Goal: Task Accomplishment & Management: Manage account settings

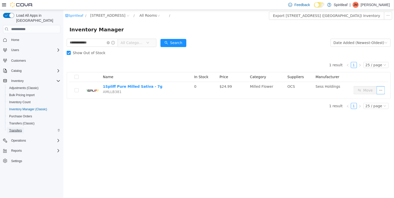
click at [14, 129] on span "Transfers" at bounding box center [15, 131] width 13 height 4
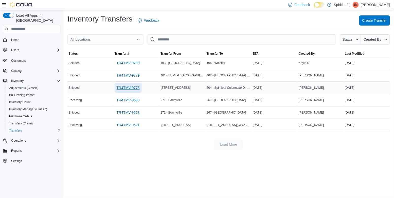
click at [126, 84] on span "TR4TMV-9775" at bounding box center [128, 88] width 23 height 10
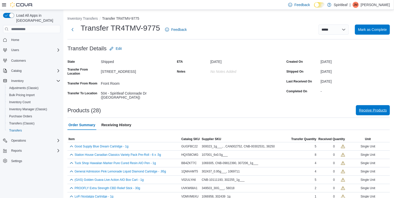
click at [366, 106] on span "Receive Products" at bounding box center [373, 110] width 28 height 10
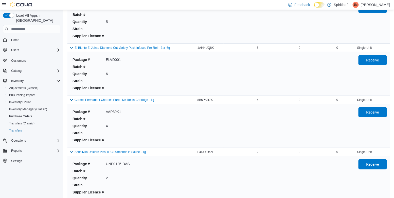
scroll to position [1228, 0]
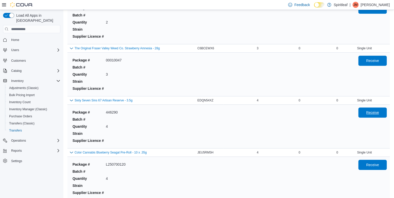
click at [374, 111] on span "Receive" at bounding box center [372, 112] width 13 height 5
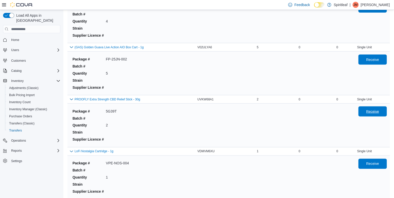
click at [381, 111] on span "Receive" at bounding box center [372, 112] width 22 height 10
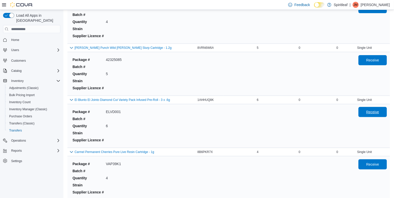
click at [367, 109] on span "Receive" at bounding box center [372, 112] width 22 height 10
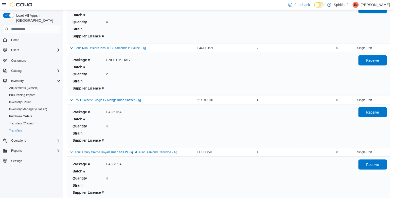
click at [374, 109] on span "Receive" at bounding box center [372, 112] width 22 height 10
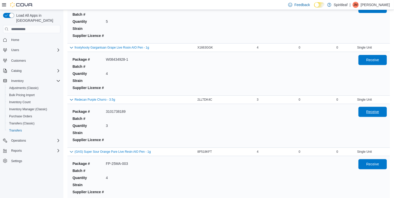
click at [365, 114] on span "Receive" at bounding box center [372, 112] width 22 height 10
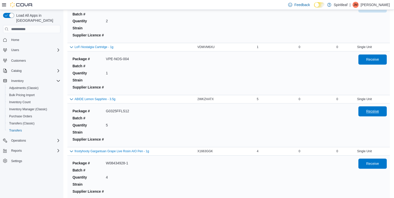
click at [365, 116] on span "Receive" at bounding box center [372, 112] width 22 height 10
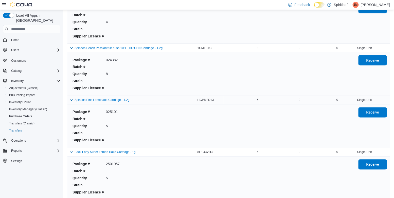
scroll to position [133, 0]
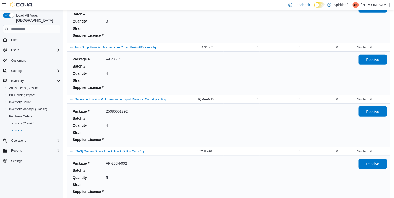
click at [367, 113] on span "Receive" at bounding box center [372, 111] width 13 height 5
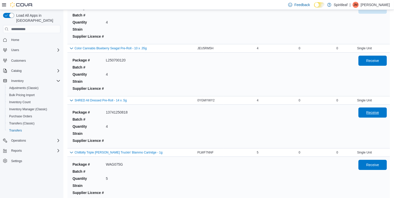
click at [369, 112] on span "Receive" at bounding box center [372, 112] width 13 height 5
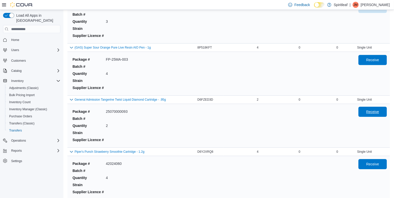
click at [374, 115] on span "Receive" at bounding box center [372, 112] width 22 height 10
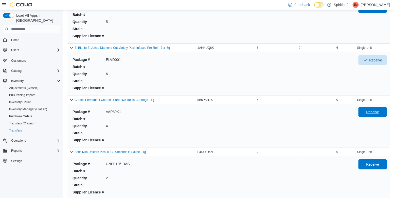
click at [369, 114] on span "Receive" at bounding box center [372, 112] width 22 height 10
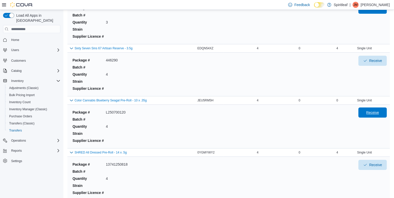
click at [377, 116] on span "Receive" at bounding box center [372, 113] width 22 height 10
click at [377, 111] on span "Receive" at bounding box center [372, 112] width 13 height 5
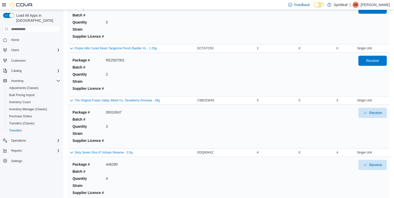
scroll to position [81, 0]
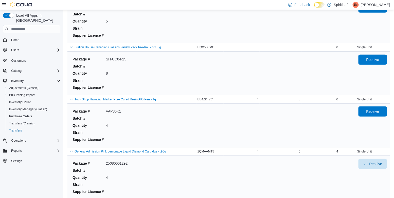
click at [379, 115] on span "Receive" at bounding box center [372, 112] width 22 height 10
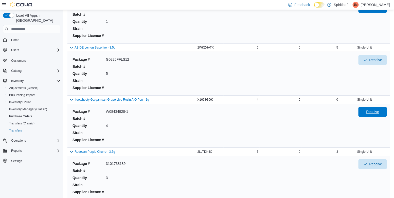
click at [373, 116] on div "Receive" at bounding box center [372, 125] width 28 height 37
click at [367, 107] on span "Receive" at bounding box center [372, 112] width 22 height 10
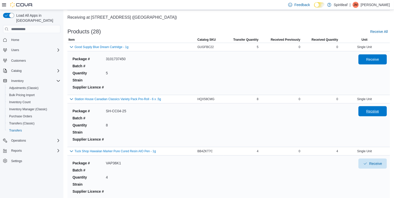
click at [369, 113] on span "Receive" at bounding box center [372, 111] width 13 height 5
click at [363, 65] on div "Receive" at bounding box center [372, 72] width 28 height 37
click at [363, 63] on span "Receive" at bounding box center [372, 59] width 22 height 10
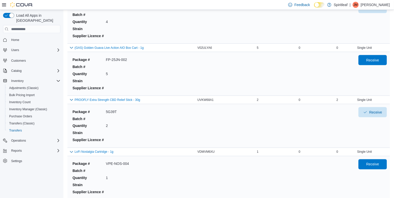
scroll to position [237, 0]
click at [372, 64] on span "Receive" at bounding box center [372, 60] width 22 height 10
click at [370, 169] on div "Receive" at bounding box center [372, 177] width 28 height 37
click at [370, 164] on span "Receive" at bounding box center [372, 164] width 13 height 5
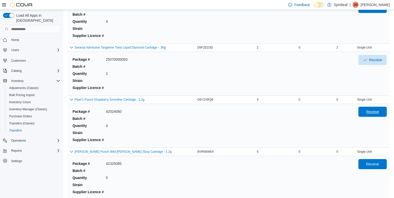
click at [372, 114] on span "Receive" at bounding box center [372, 111] width 13 height 5
click at [373, 160] on span "Receive" at bounding box center [372, 164] width 22 height 10
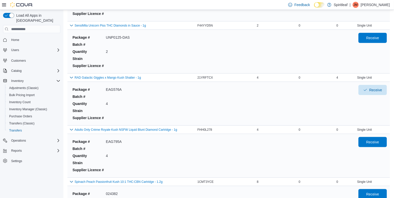
scroll to position [891, 0]
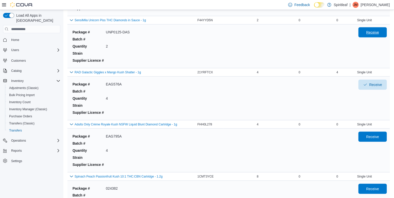
click at [378, 33] on span "Receive" at bounding box center [372, 32] width 13 height 5
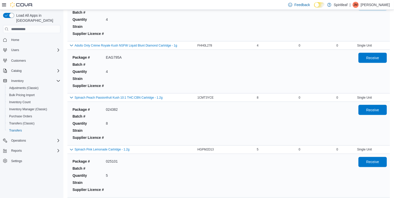
scroll to position [971, 0]
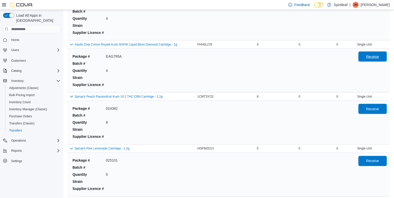
click at [370, 58] on span "Receive" at bounding box center [372, 56] width 13 height 5
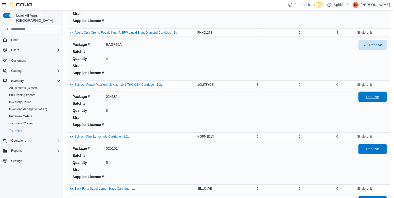
click at [376, 92] on span "Receive" at bounding box center [372, 97] width 22 height 10
click at [376, 145] on span "Receive" at bounding box center [372, 149] width 22 height 10
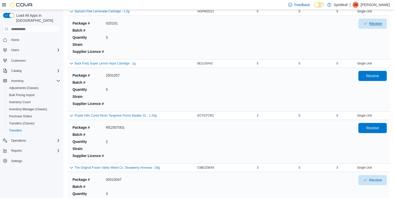
scroll to position [1111, 0]
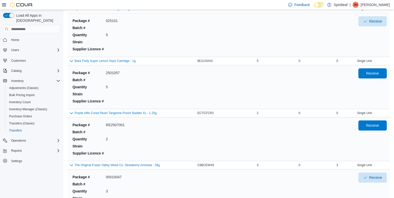
click at [374, 77] on div "Receive" at bounding box center [372, 86] width 28 height 37
click at [373, 72] on span "Receive" at bounding box center [372, 73] width 13 height 5
click at [376, 127] on span "Receive" at bounding box center [372, 125] width 22 height 10
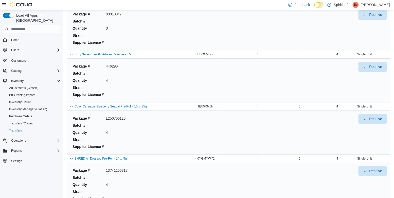
scroll to position [1353, 0]
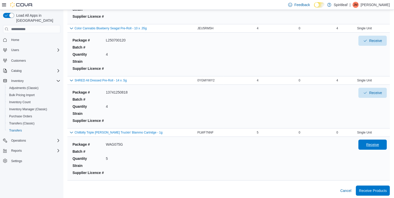
click at [372, 146] on span "Receive" at bounding box center [372, 145] width 22 height 10
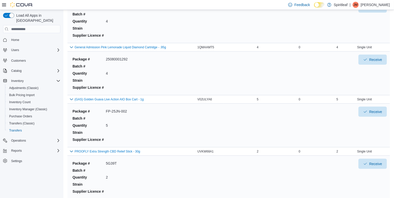
scroll to position [498, 0]
click at [375, 114] on span "Receive" at bounding box center [372, 111] width 13 height 5
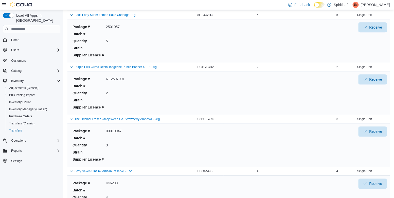
scroll to position [1353, 0]
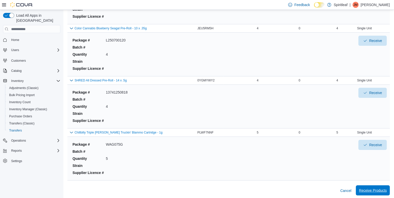
click at [372, 190] on span "Receive Products" at bounding box center [373, 190] width 28 height 5
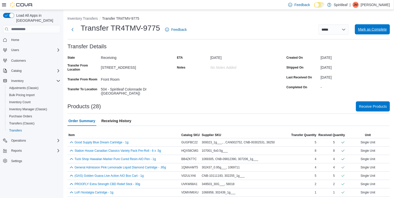
click at [365, 31] on span "Mark as Complete" at bounding box center [372, 29] width 29 height 5
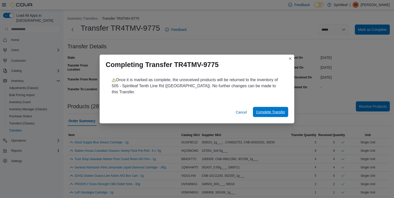
click at [274, 107] on span "Complete Transfer" at bounding box center [270, 112] width 29 height 10
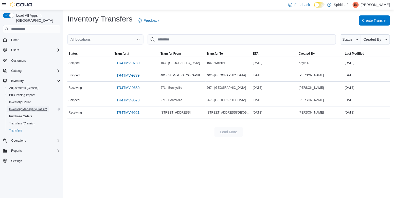
click at [29, 107] on span "Inventory Manager (Classic)" at bounding box center [28, 109] width 38 height 4
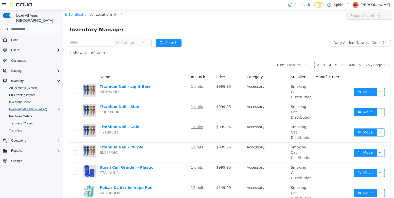
click at [100, 17] on span "All Locations" at bounding box center [101, 15] width 22 height 6
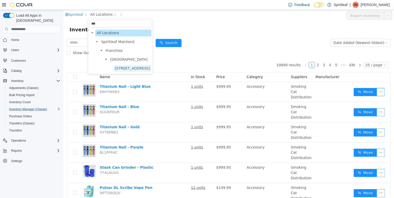
type input "***"
click at [129, 70] on span "[STREET_ADDRESS]" at bounding box center [132, 68] width 35 height 4
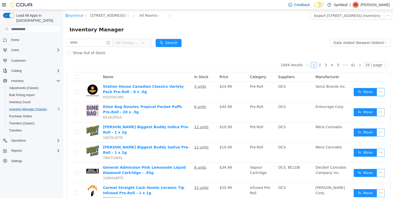
click at [125, 43] on span "All Categories" at bounding box center [127, 42] width 23 height 5
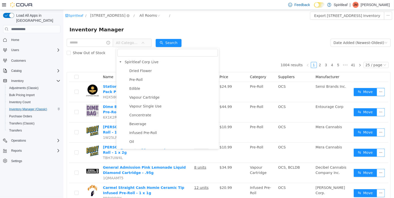
click at [104, 16] on span "[STREET_ADDRESS]" at bounding box center [107, 16] width 35 height 6
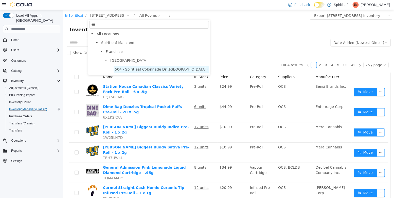
type input "***"
click at [118, 69] on span "504 - Spiritleaf Colonnade Dr ([GEOGRAPHIC_DATA])" at bounding box center [161, 69] width 93 height 4
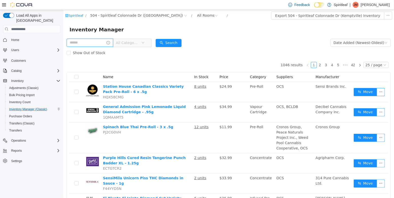
click at [82, 42] on input "text" at bounding box center [89, 43] width 46 height 8
type input "*****"
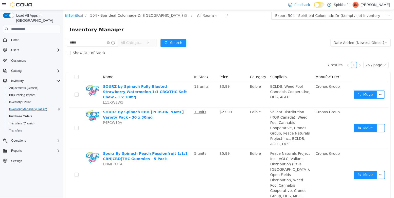
click at [111, 16] on span "504 - Spiritleaf Colonnade Dr ([GEOGRAPHIC_DATA])" at bounding box center [136, 16] width 93 height 6
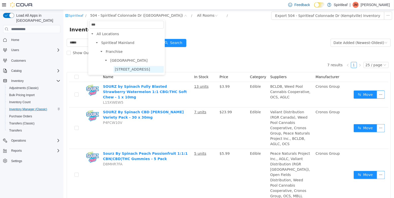
type input "***"
click at [127, 69] on span "[STREET_ADDRESS]" at bounding box center [132, 69] width 35 height 4
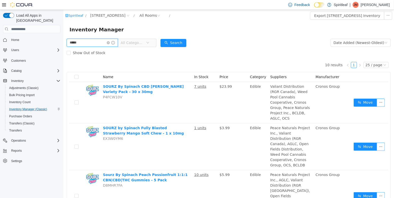
drag, startPoint x: 85, startPoint y: 44, endPoint x: 39, endPoint y: 36, distance: 46.6
click at [63, 36] on html "Spiritleaf / [STREET_ADDRESS] / All Rooms / Export 505 - Spiritleaf Tenth Line …" at bounding box center [228, 104] width 330 height 189
type input "******"
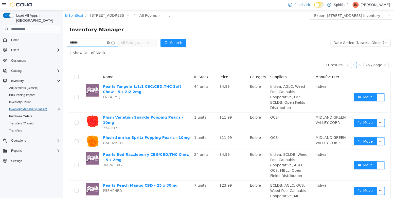
click at [109, 42] on icon "icon: close-circle" at bounding box center [107, 42] width 3 height 3
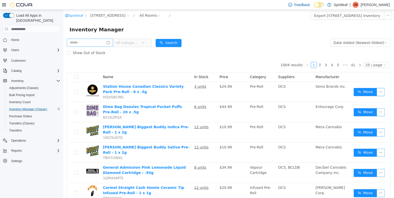
click at [135, 44] on span "All Categories" at bounding box center [127, 42] width 23 height 5
click at [88, 44] on input "text" at bounding box center [89, 43] width 46 height 8
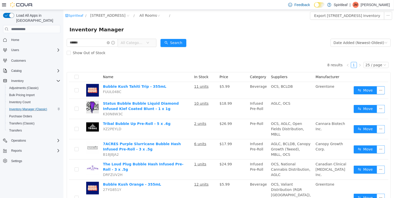
click at [134, 43] on span "All Categories" at bounding box center [131, 42] width 23 height 5
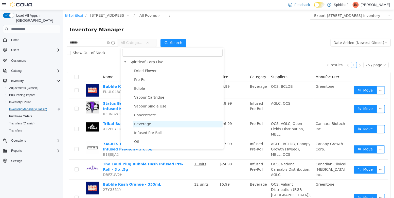
click at [142, 125] on span "Beverage" at bounding box center [142, 124] width 17 height 4
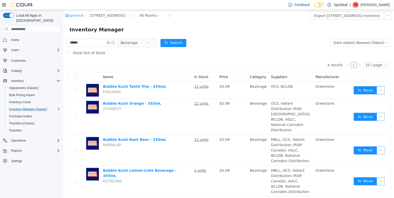
click at [226, 60] on div "4 results 1 25 / page Name In Stock Price Category Suppliers Manufacturer Bubbl…" at bounding box center [228, 127] width 324 height 139
click at [225, 59] on div "4 results 1 25 / page Name In Stock Price Category Suppliers Manufacturer Bubbl…" at bounding box center [228, 127] width 324 height 139
drag, startPoint x: 84, startPoint y: 42, endPoint x: 24, endPoint y: 36, distance: 60.1
click at [63, 36] on html "Spiritleaf / [STREET_ADDRESS] / All Rooms / Export 505 - Spiritleaf Tenth Line …" at bounding box center [228, 104] width 330 height 189
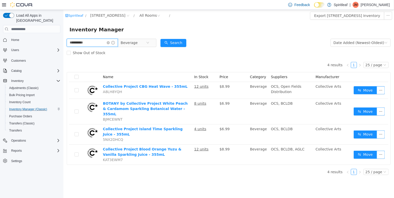
drag, startPoint x: 88, startPoint y: 43, endPoint x: 10, endPoint y: 28, distance: 78.7
click at [63, 28] on html "**********" at bounding box center [228, 104] width 330 height 189
type input "******"
